Goal: Task Accomplishment & Management: Manage account settings

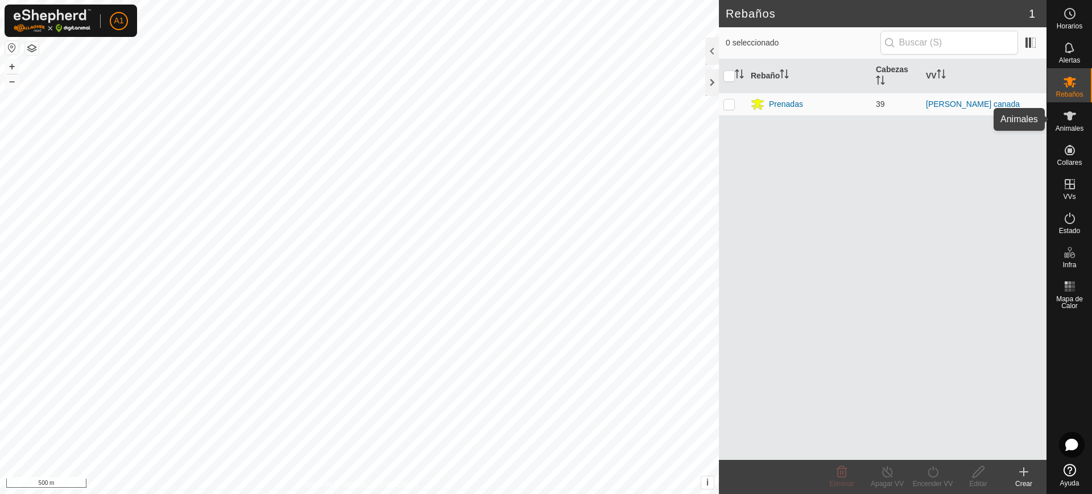
click at [1063, 112] on icon at bounding box center [1070, 116] width 14 height 14
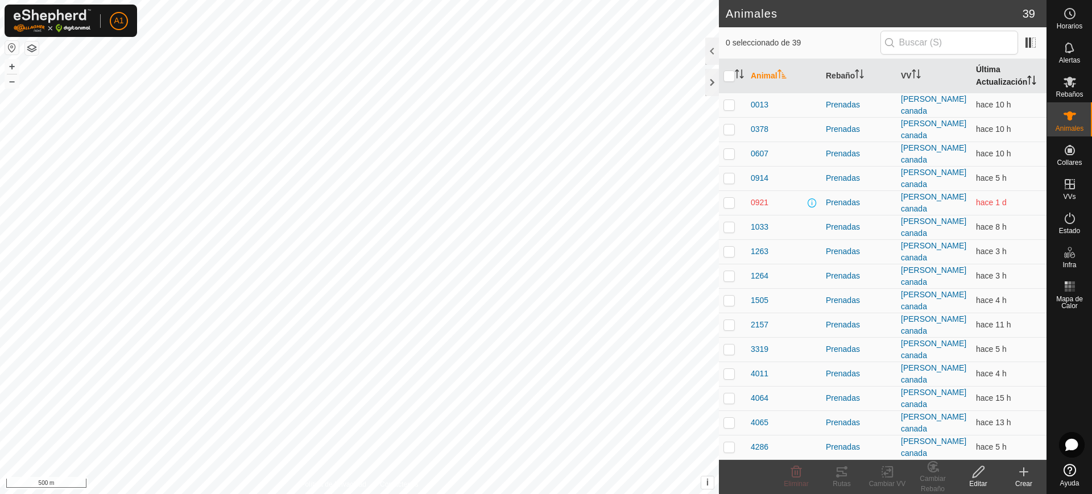
click at [980, 81] on th "Última Actualización" at bounding box center [1009, 76] width 75 height 34
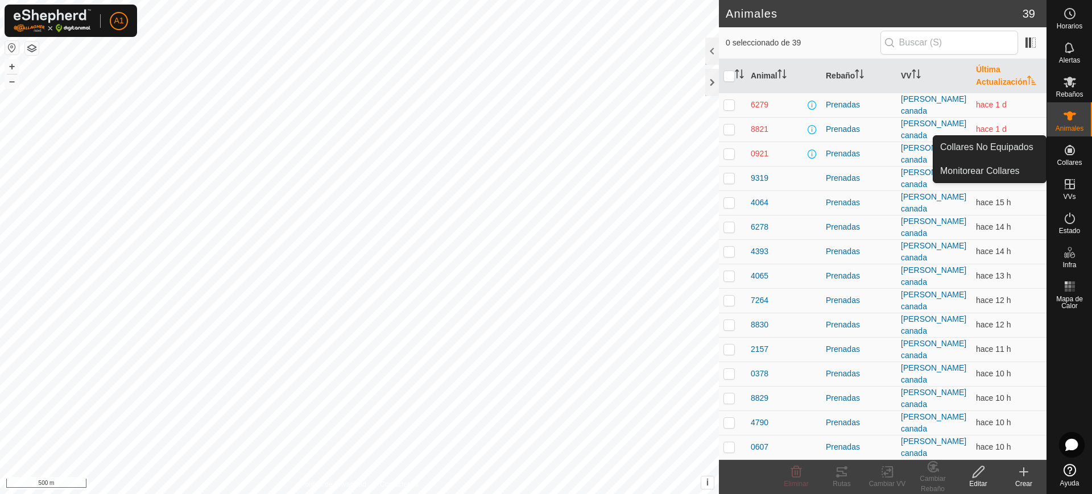
click at [1072, 162] on span "Collares" at bounding box center [1069, 162] width 25 height 7
click at [1025, 152] on link "Collares No Equipados" at bounding box center [990, 147] width 113 height 23
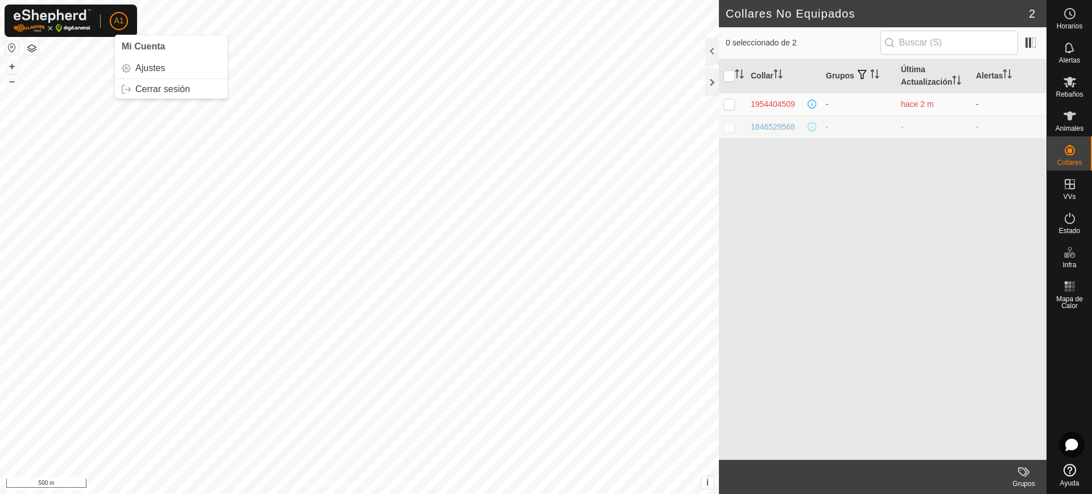
click at [114, 15] on span "A1" at bounding box center [119, 21] width 10 height 12
click at [155, 89] on link "Cerrar sesión" at bounding box center [171, 89] width 113 height 18
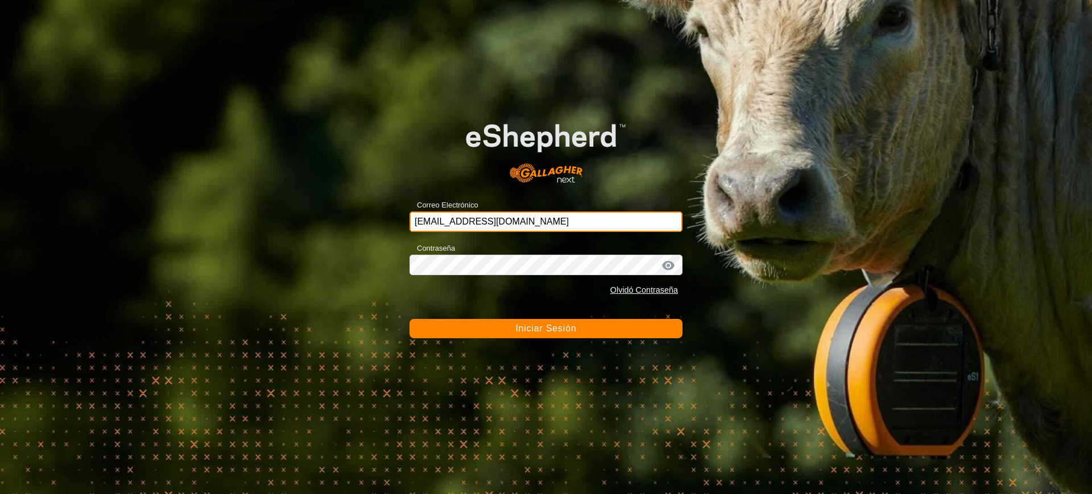
click at [554, 214] on input "[EMAIL_ADDRESS][DOMAIN_NAME]" at bounding box center [546, 222] width 273 height 20
type input "[EMAIL_ADDRESS][DOMAIN_NAME]"
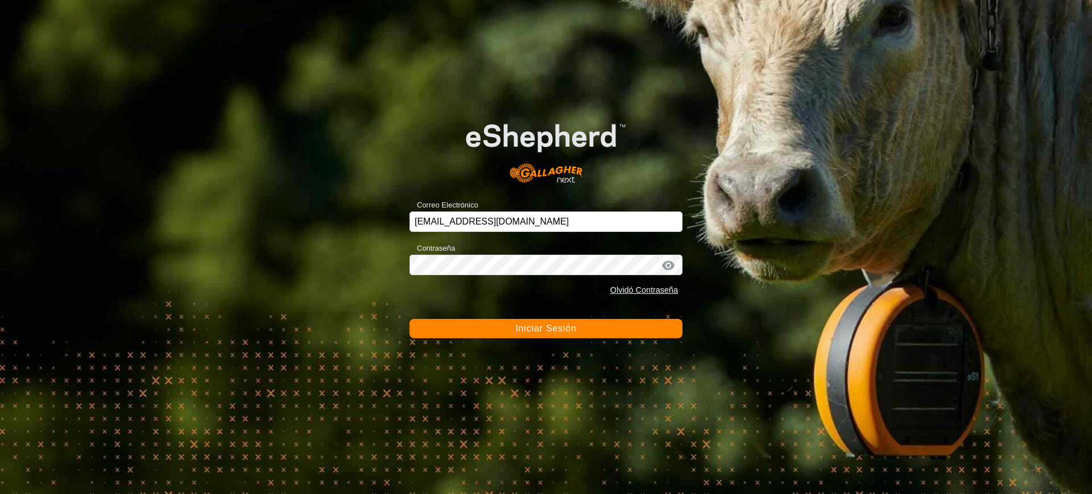
click at [531, 318] on form "Correo Electrónico [EMAIL_ADDRESS][DOMAIN_NAME] Contraseña Olvidó Contraseña In…" at bounding box center [546, 219] width 273 height 237
click at [538, 348] on div "Correo Electrónico [EMAIL_ADDRESS][DOMAIN_NAME] Contraseña Olvidó Contraseña In…" at bounding box center [546, 247] width 1092 height 494
click at [519, 318] on form "Correo Electrónico [EMAIL_ADDRESS][DOMAIN_NAME] Contraseña Olvidó Contraseña In…" at bounding box center [546, 219] width 273 height 237
click at [522, 334] on button "Iniciar Sesión" at bounding box center [546, 328] width 273 height 19
